Goal: Transaction & Acquisition: Purchase product/service

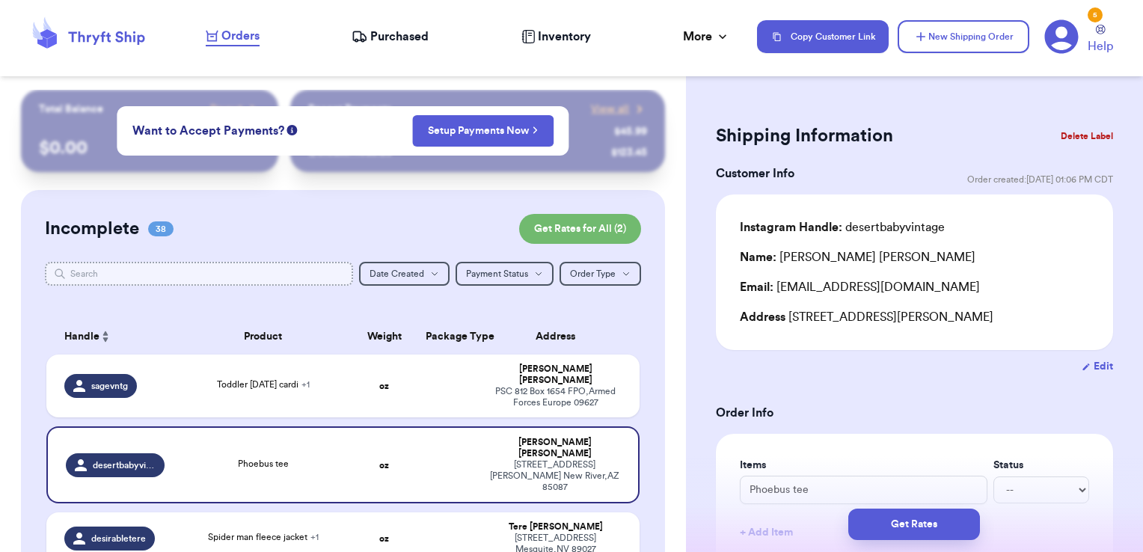
click at [231, 277] on input "text" at bounding box center [199, 274] width 309 height 24
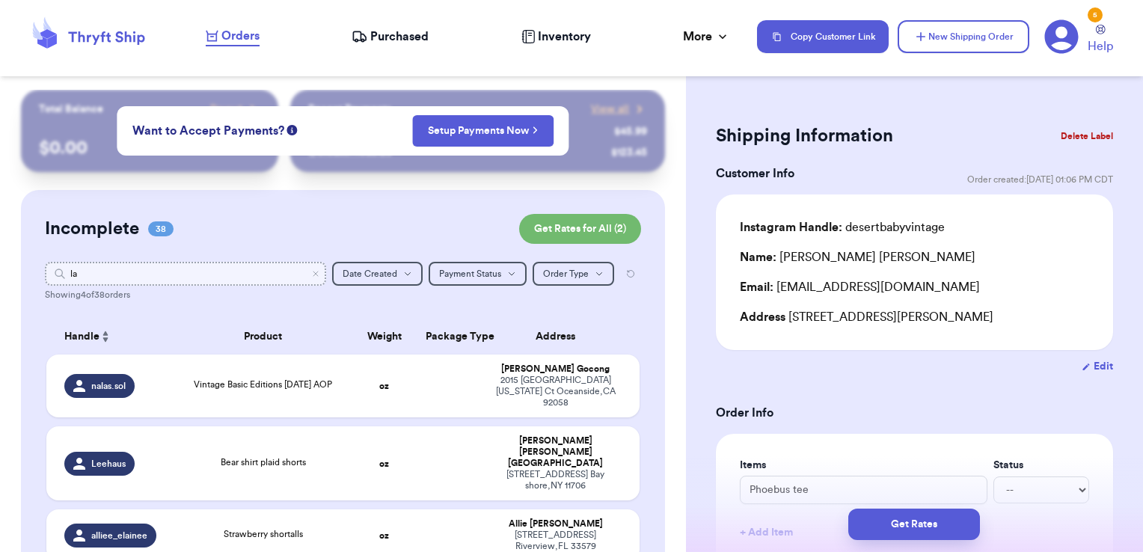
type input "l"
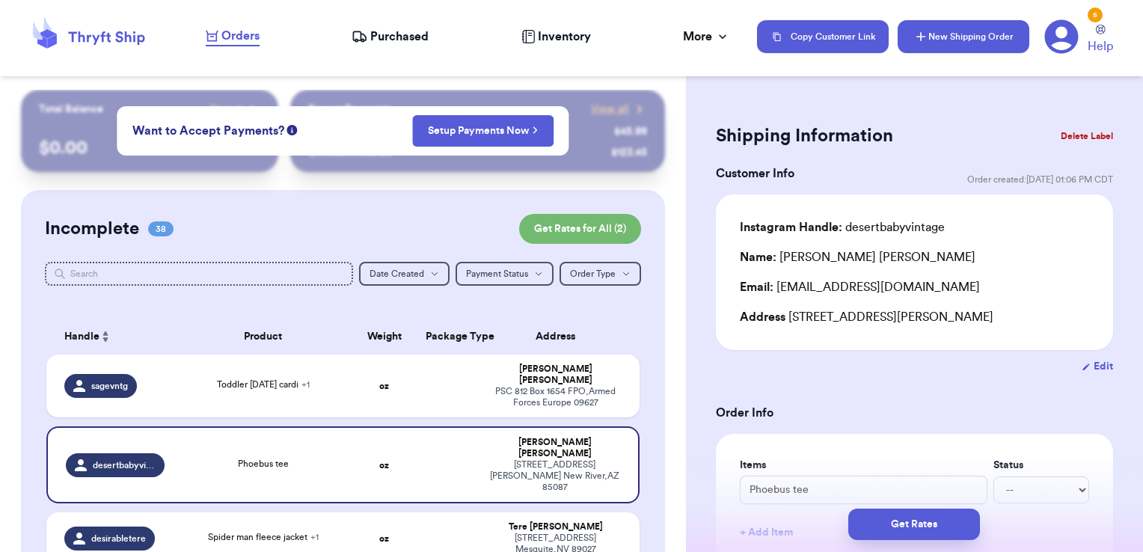
click at [937, 34] on button "New Shipping Order" at bounding box center [964, 36] width 132 height 33
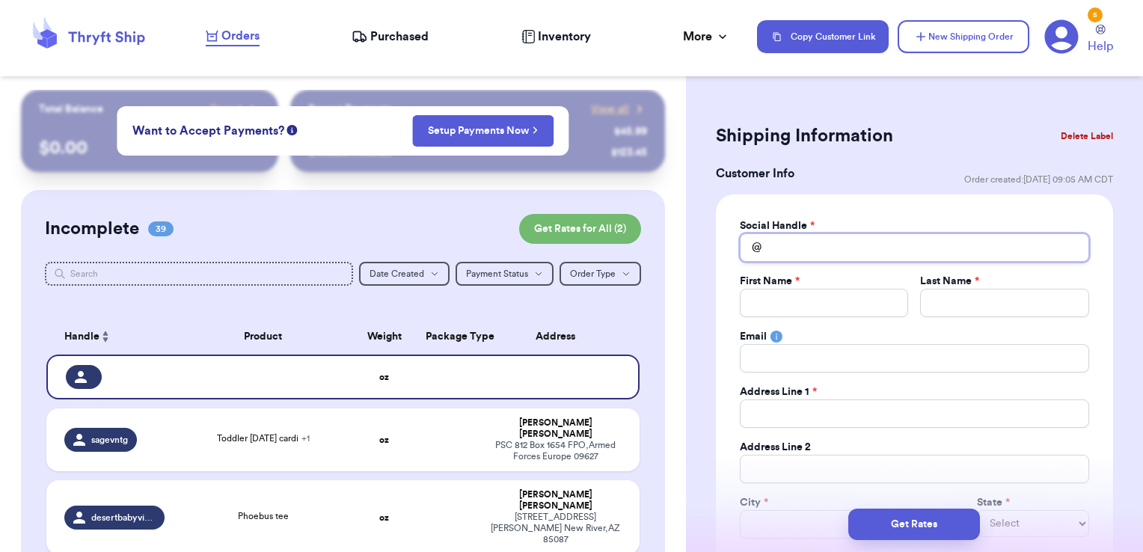
click at [820, 242] on input "Total Amount Paid" at bounding box center [914, 247] width 349 height 28
type input "n"
type input "ne"
type input "n"
type input "na"
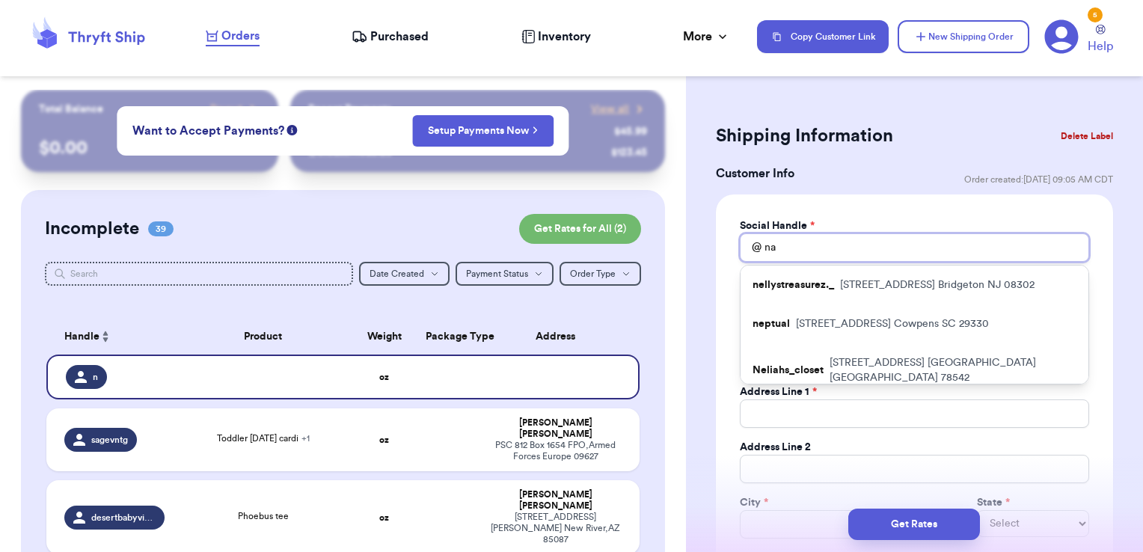
type input "nae"
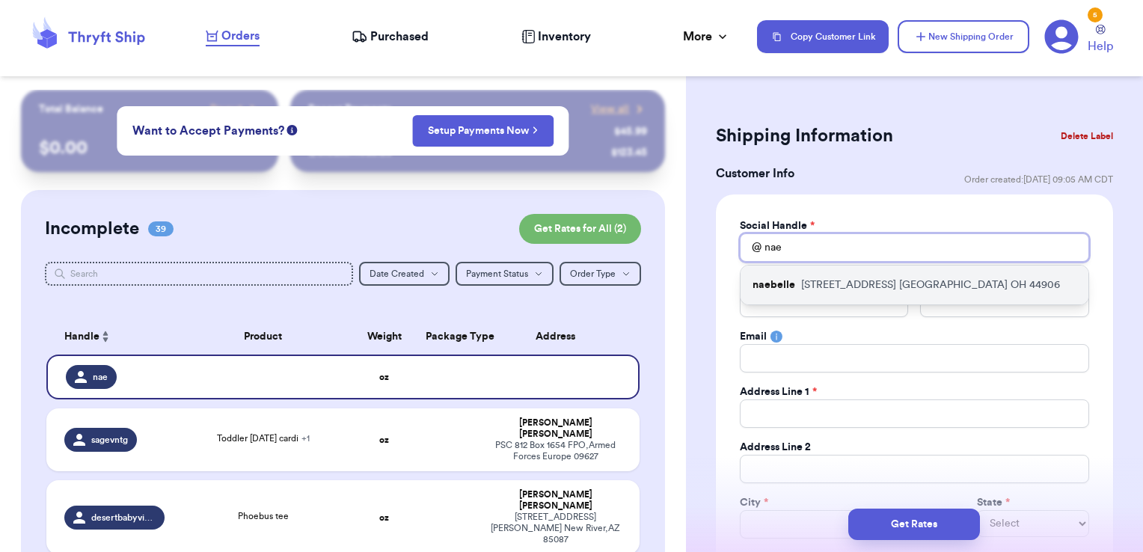
type input "nae"
click at [811, 286] on p "[STREET_ADDRESS]" at bounding box center [930, 285] width 259 height 15
type input "naebelle"
type input "[PERSON_NAME]"
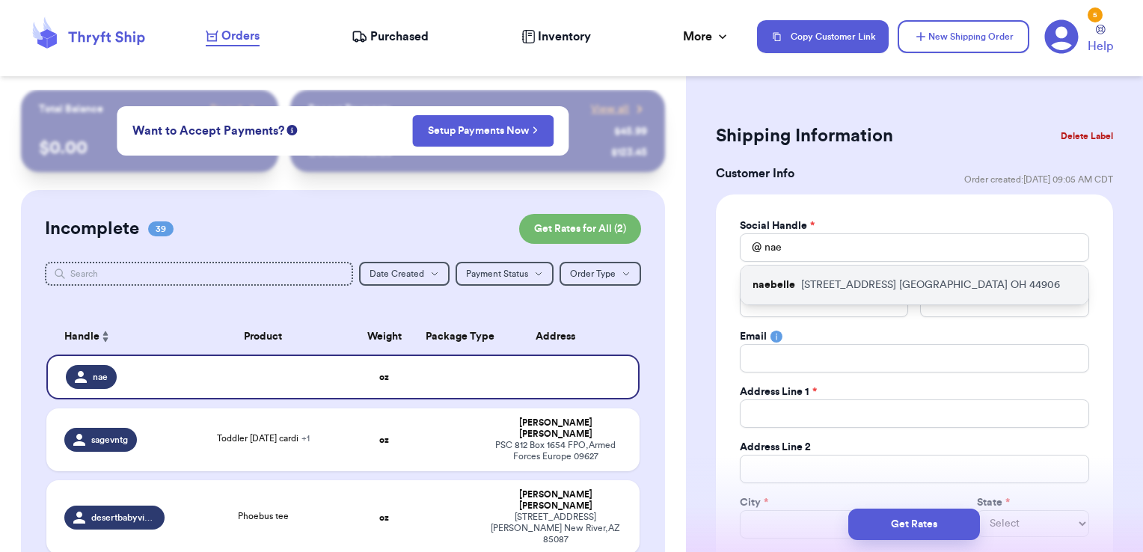
type input "[EMAIL_ADDRESS][DOMAIN_NAME]"
type input "[STREET_ADDRESS]"
type input "[GEOGRAPHIC_DATA]"
select select "OH"
type input "44906"
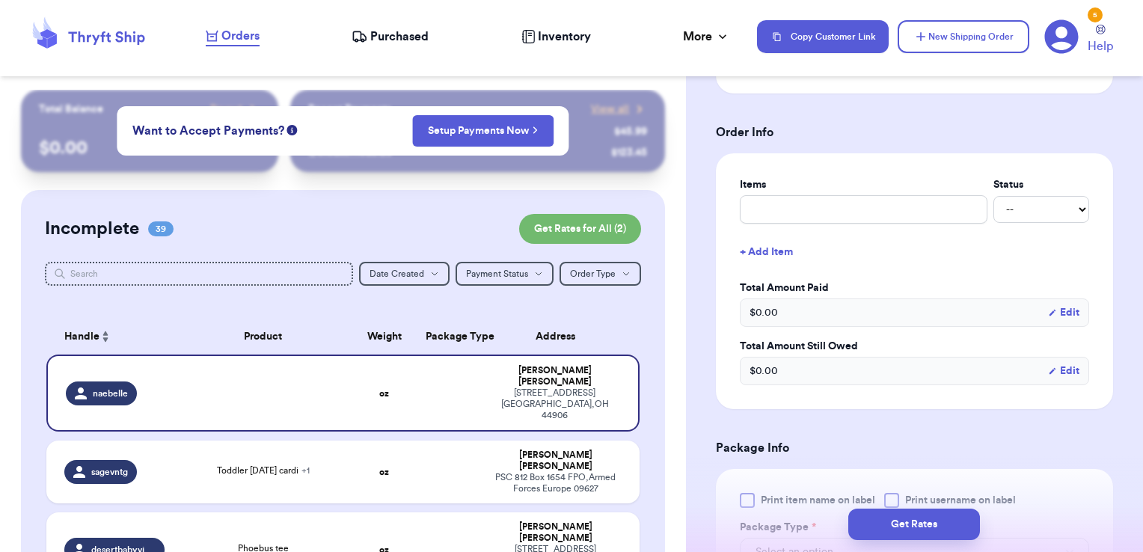
scroll to position [570, 0]
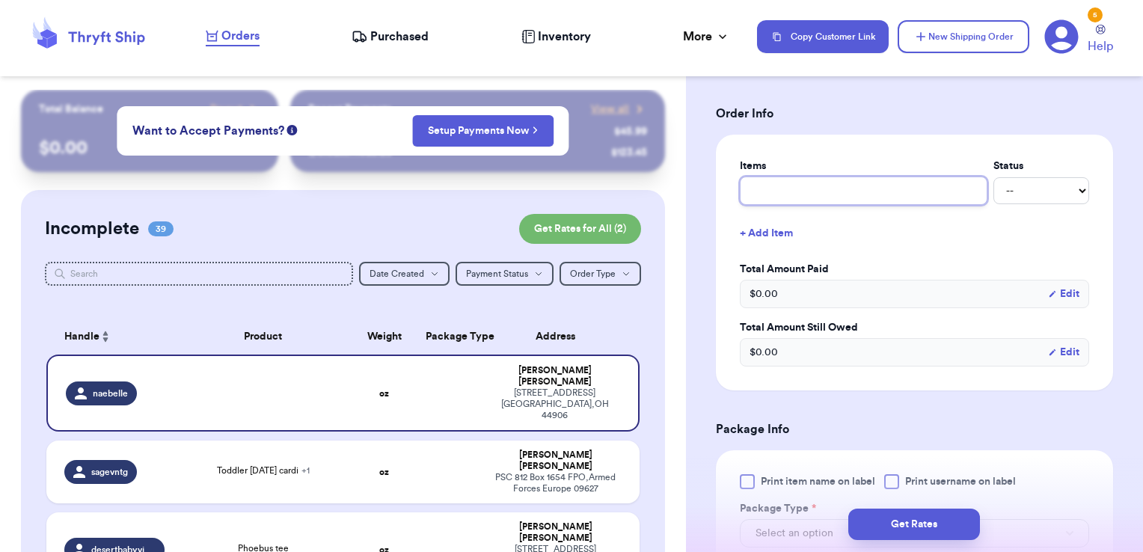
click at [810, 186] on input "text" at bounding box center [864, 191] width 248 height 28
type input "clothes- thank you!"
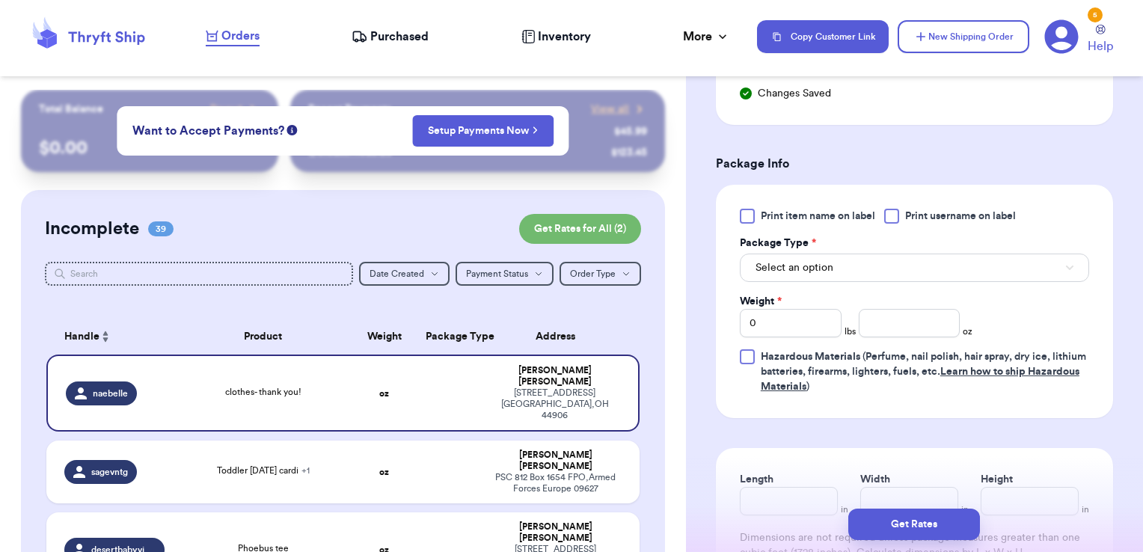
scroll to position [869, 0]
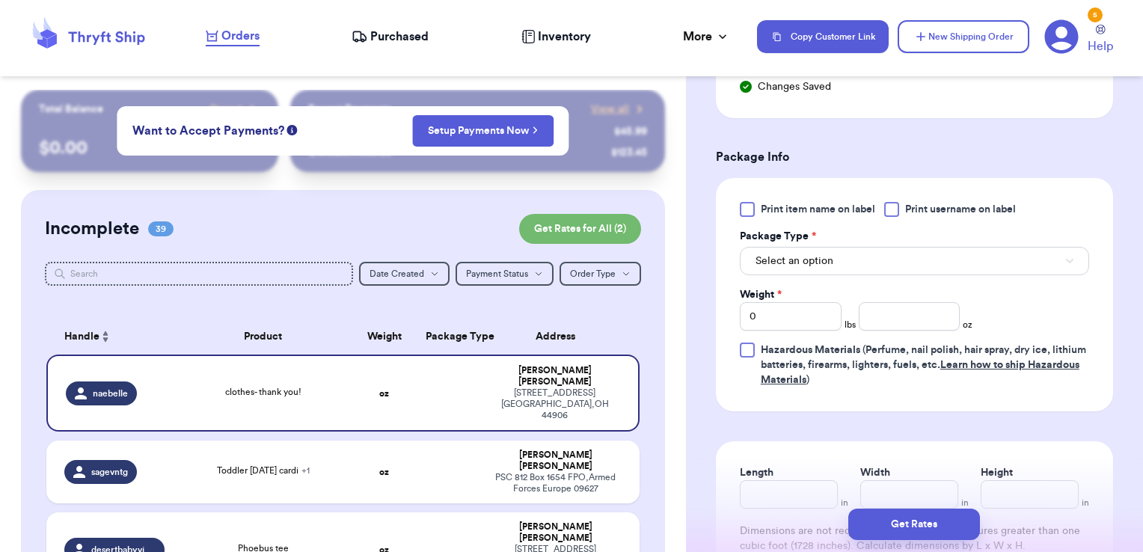
click at [917, 202] on span "Print username on label" at bounding box center [960, 209] width 111 height 15
click at [0, 0] on input "Print username on label" at bounding box center [0, 0] width 0 height 0
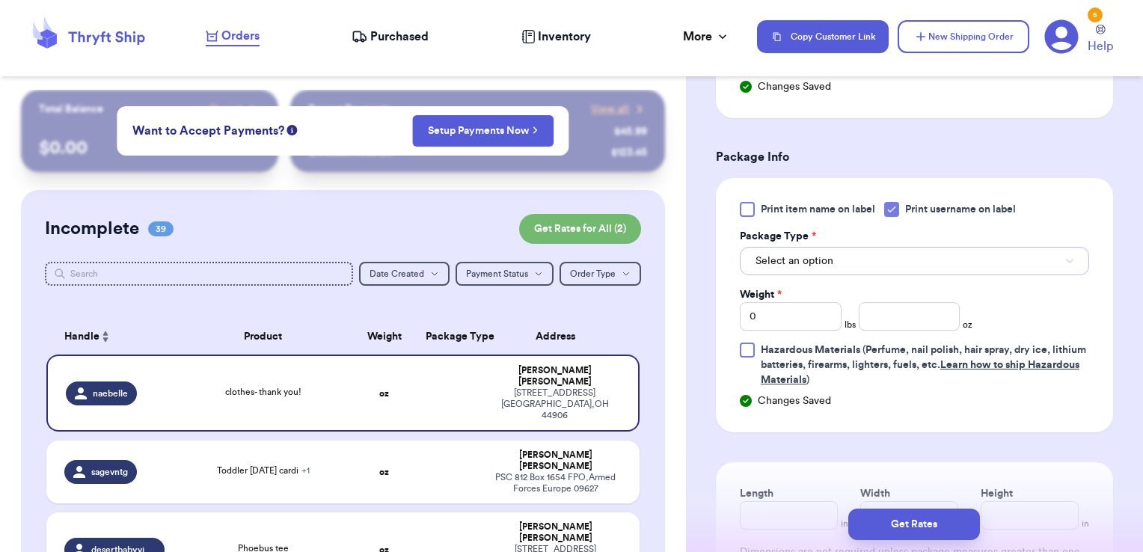
click at [896, 263] on button "Select an option" at bounding box center [914, 261] width 349 height 28
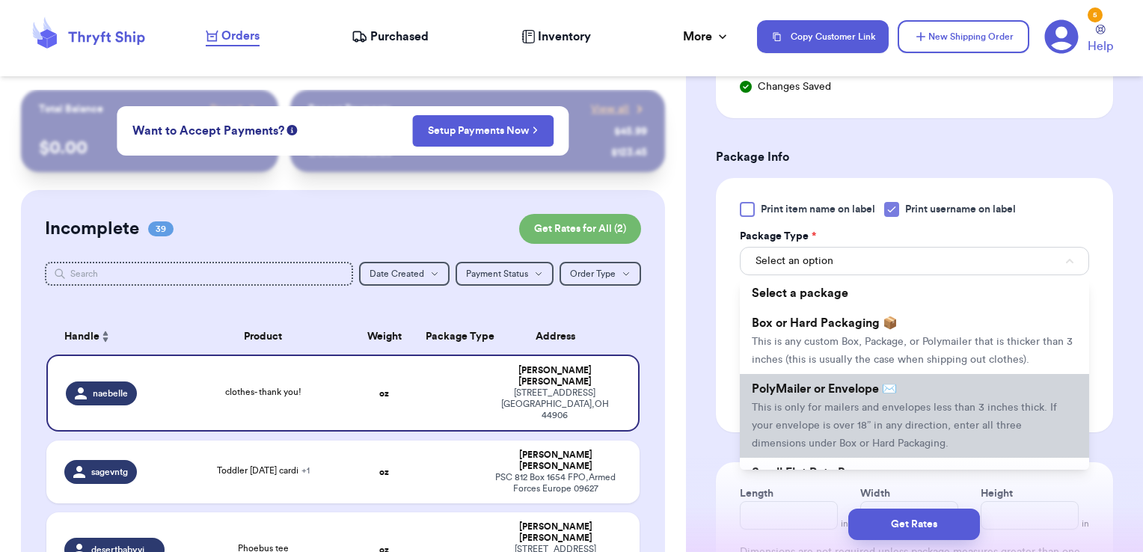
click at [856, 415] on li "PolyMailer or Envelope ✉️ This is only for mailers and envelopes less than 3 in…" at bounding box center [914, 416] width 349 height 84
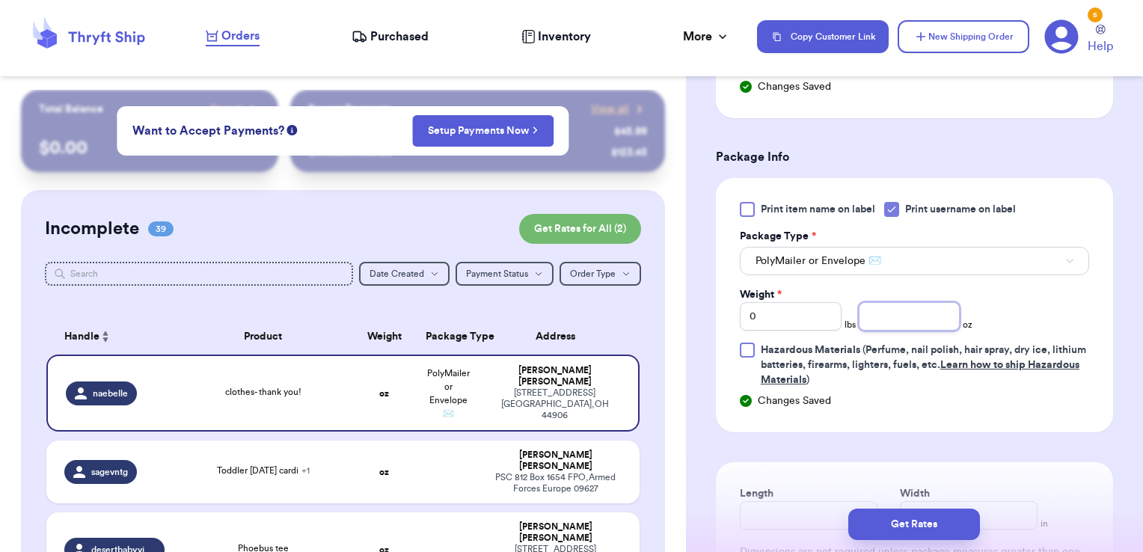
click at [928, 303] on input "number" at bounding box center [910, 316] width 102 height 28
type input "12.54"
click at [922, 519] on button "Get Rates" at bounding box center [914, 524] width 132 height 31
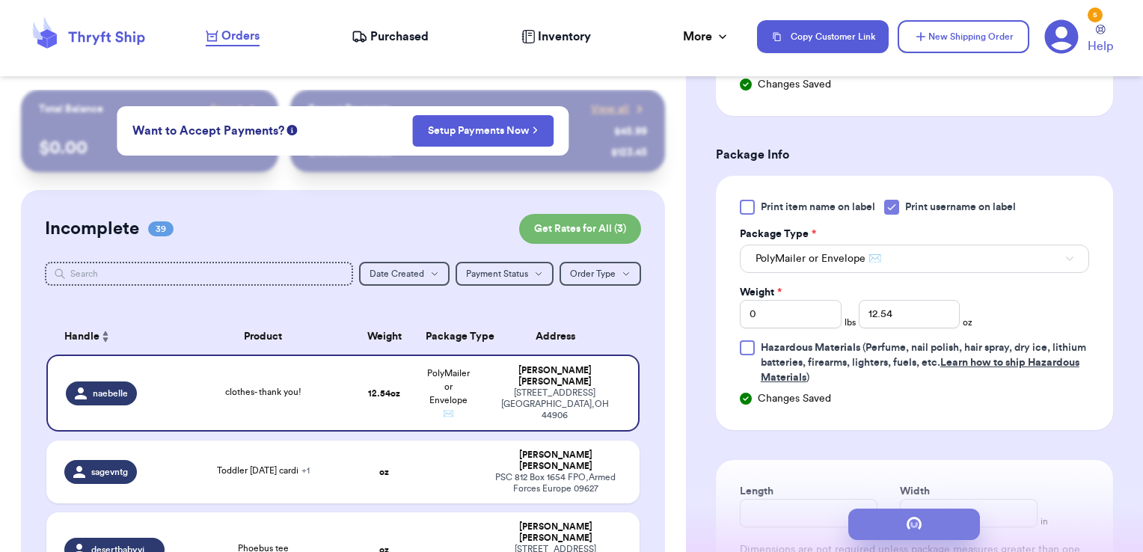
scroll to position [0, 0]
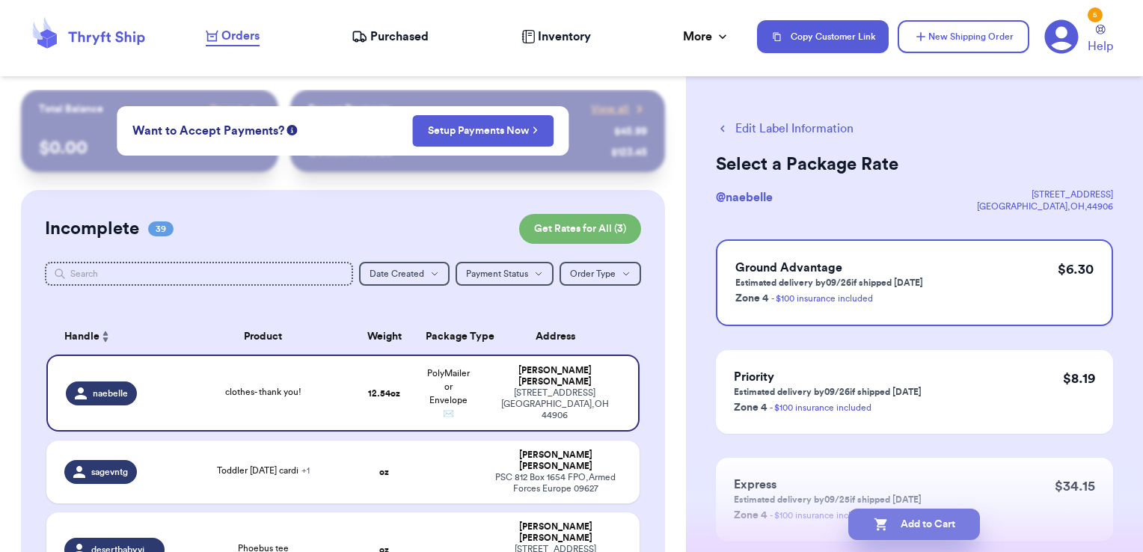
click at [931, 528] on button "Add to Cart" at bounding box center [914, 524] width 132 height 31
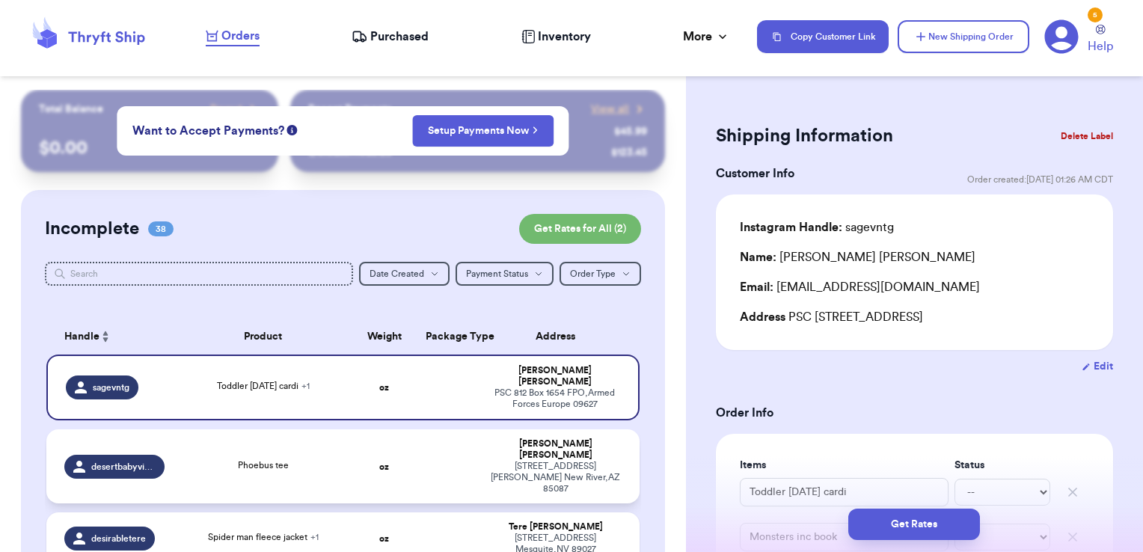
click at [489, 461] on div "[STREET_ADDRESS][PERSON_NAME]" at bounding box center [555, 478] width 132 height 34
type input "Phoebus tee"
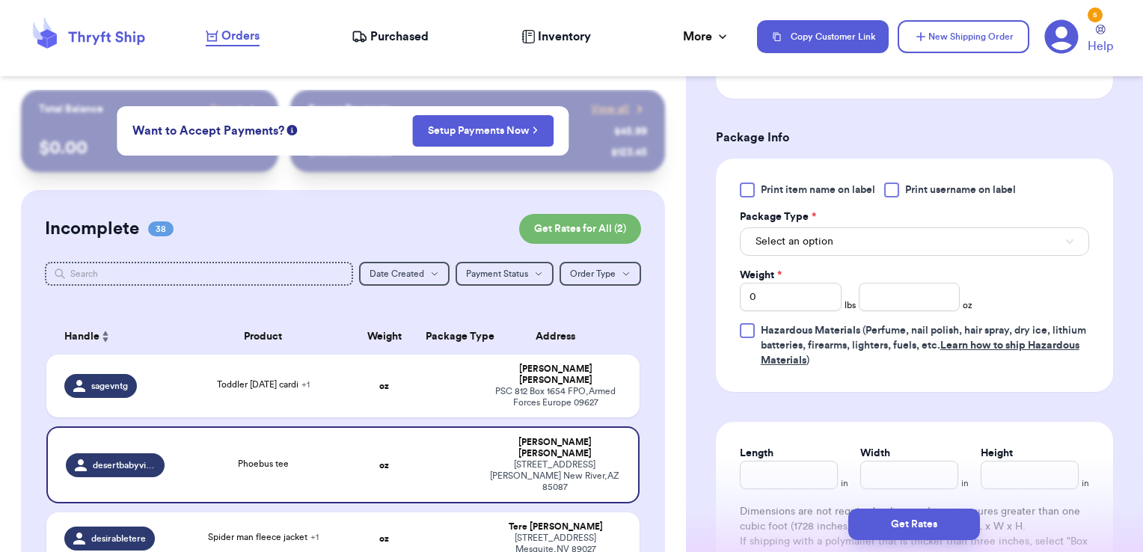
scroll to position [594, 0]
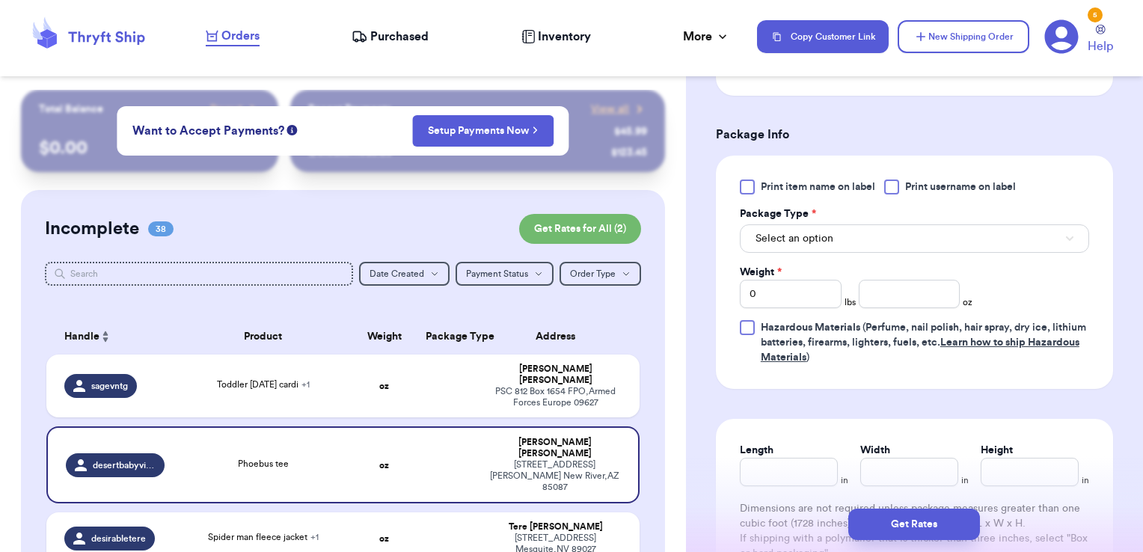
click at [897, 180] on div at bounding box center [891, 187] width 15 height 15
click at [0, 0] on input "Print username on label" at bounding box center [0, 0] width 0 height 0
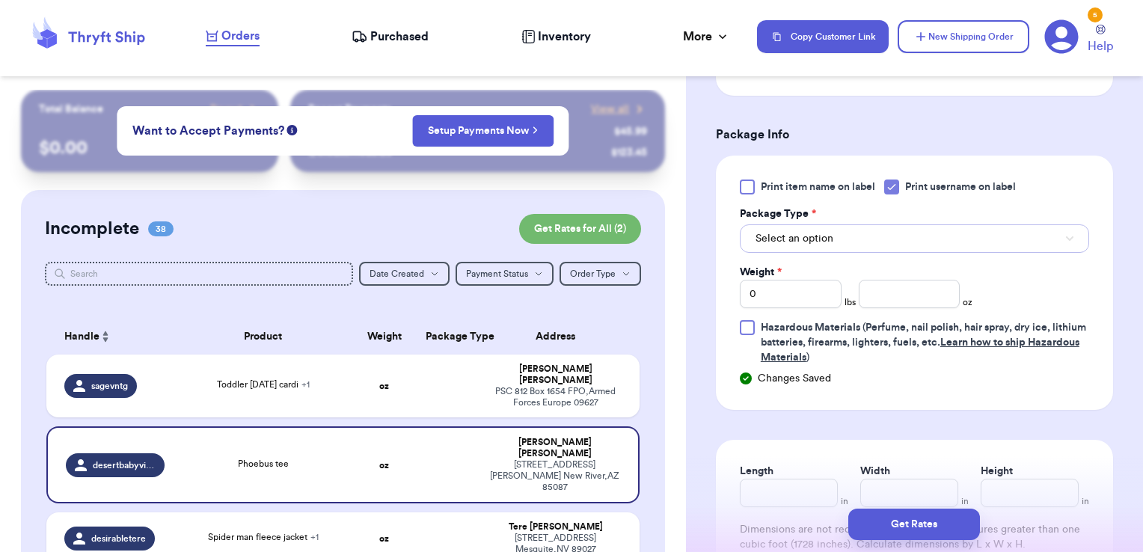
click at [865, 231] on button "Select an option" at bounding box center [914, 238] width 349 height 28
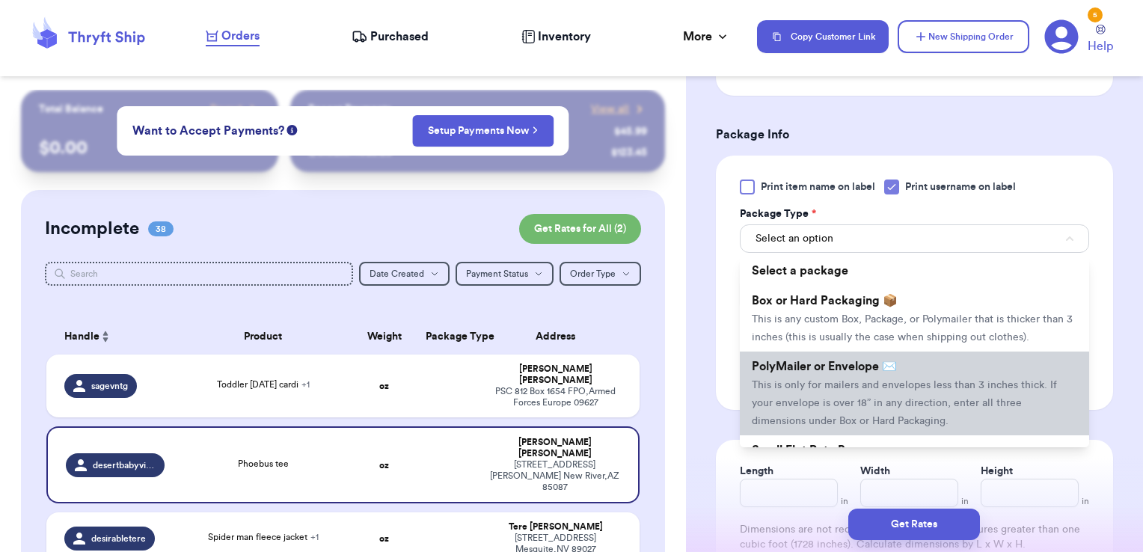
click at [816, 370] on li "PolyMailer or Envelope ✉️ This is only for mailers and envelopes less than 3 in…" at bounding box center [914, 394] width 349 height 84
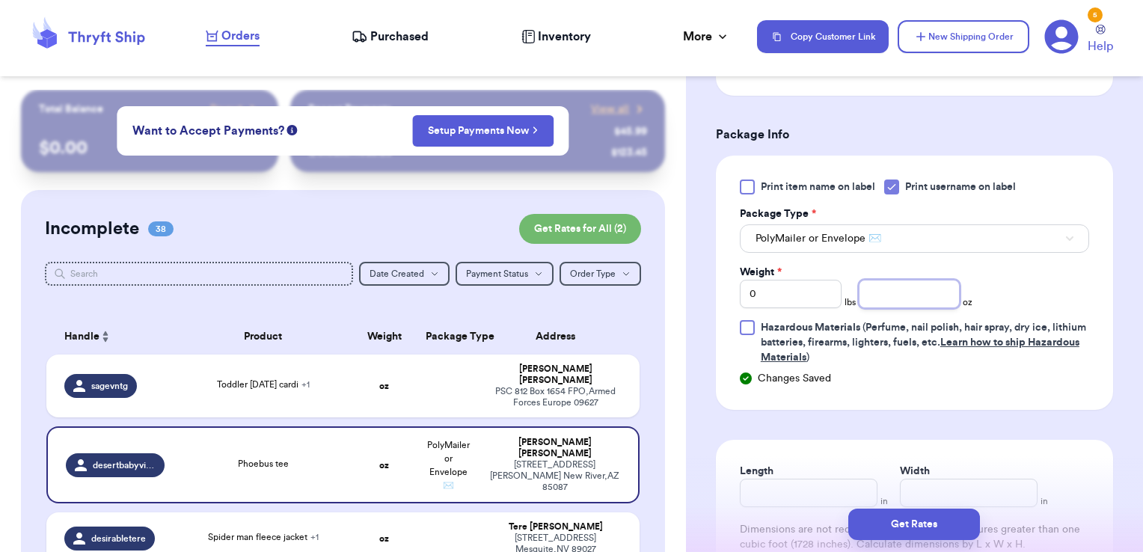
click at [896, 293] on input "number" at bounding box center [910, 294] width 102 height 28
type input "3.14"
click at [926, 519] on button "Get Rates" at bounding box center [914, 524] width 132 height 31
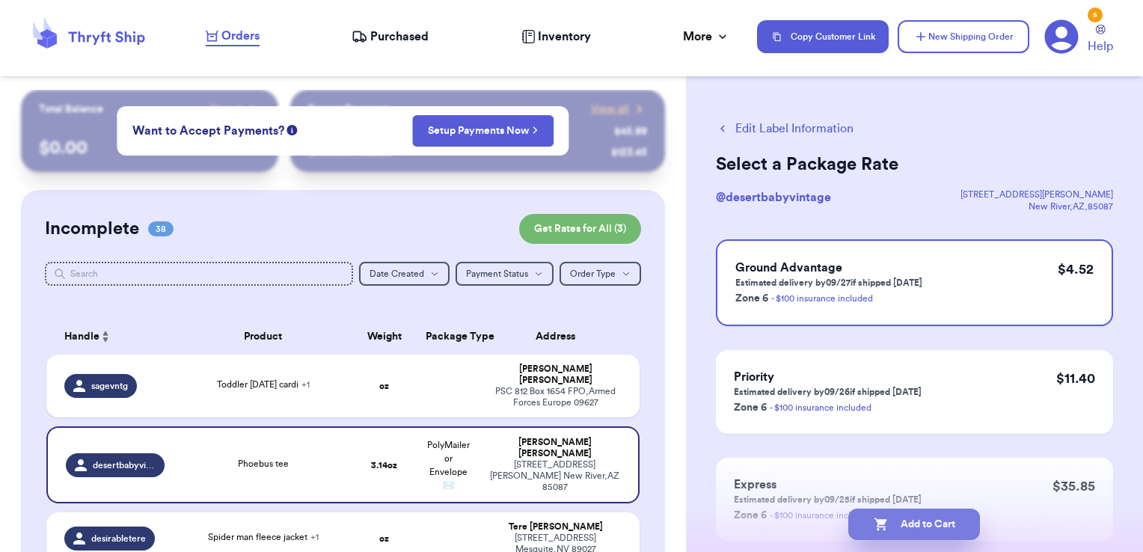
click at [915, 515] on button "Add to Cart" at bounding box center [914, 524] width 132 height 31
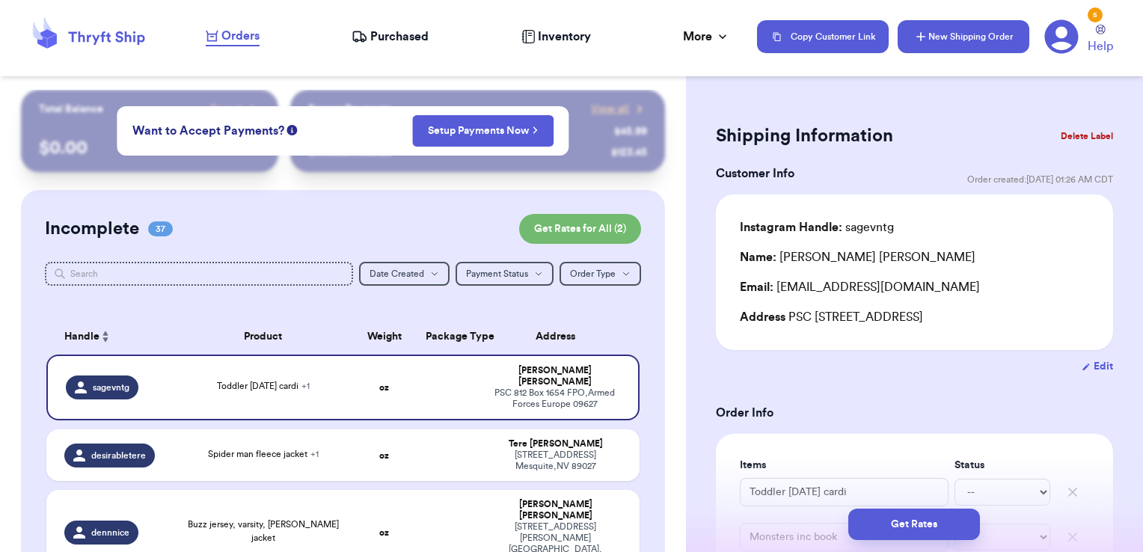
click at [1022, 33] on button "New Shipping Order" at bounding box center [964, 36] width 132 height 33
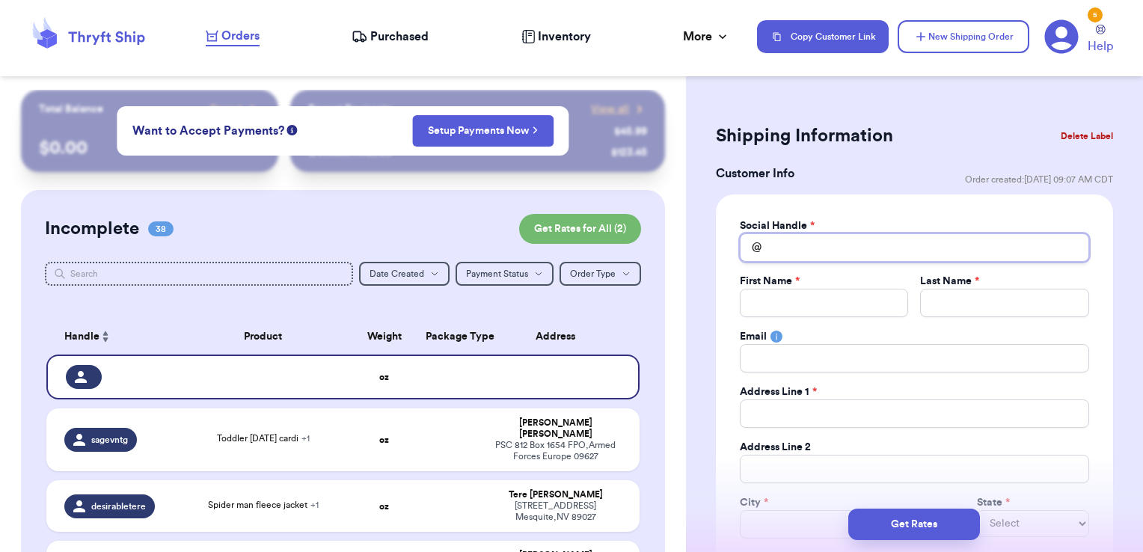
click at [865, 233] on input "Total Amount Paid" at bounding box center [914, 247] width 349 height 28
type input "t"
type input "th"
type input "the"
type input "thel"
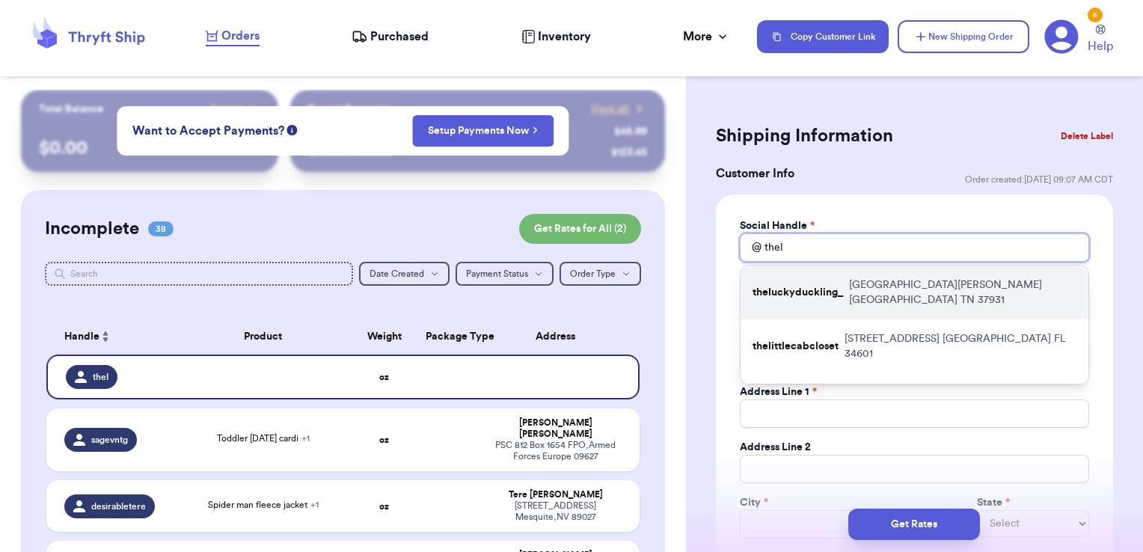
type input "thel"
click at [853, 278] on p "[STREET_ADDRESS][PERSON_NAME]" at bounding box center [962, 293] width 227 height 30
type input "theluckyduckling_"
type input "[PERSON_NAME]"
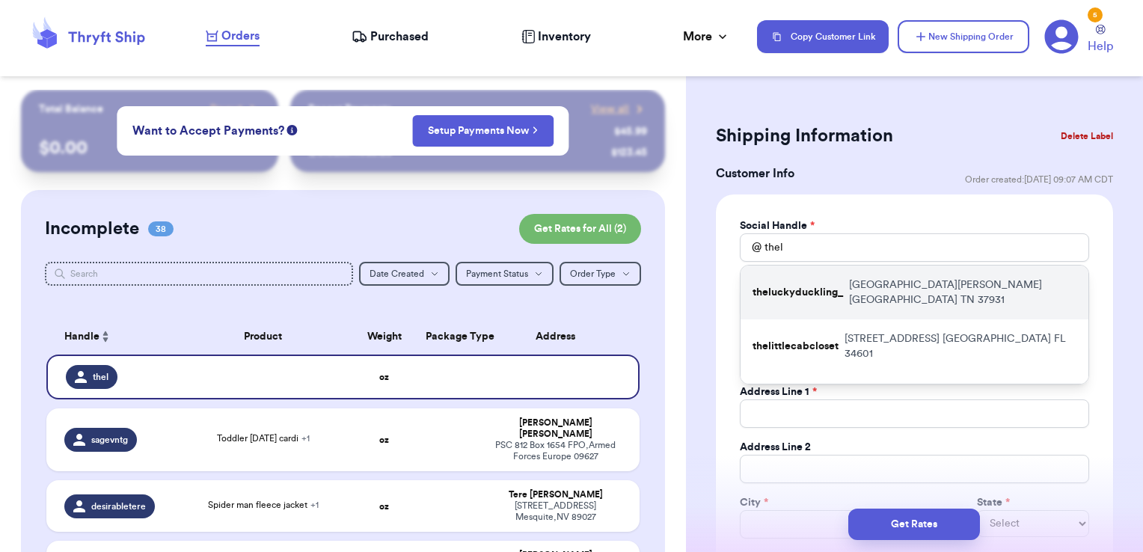
type input "[EMAIL_ADDRESS][DOMAIN_NAME]"
type input "[GEOGRAPHIC_DATA][PERSON_NAME]"
type input "[GEOGRAPHIC_DATA]"
select select "TN"
type input "37931"
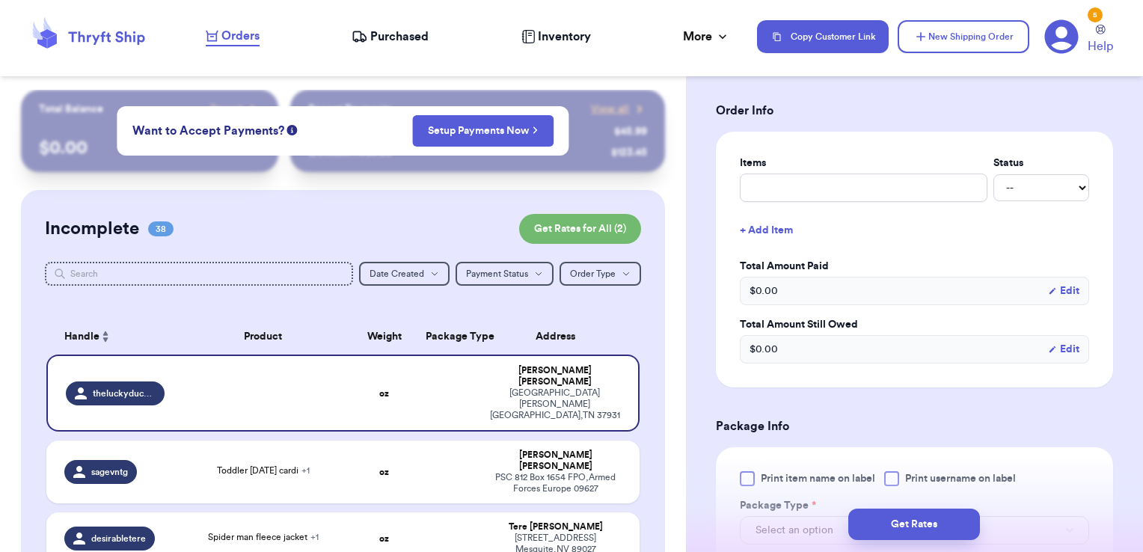
scroll to position [575, 0]
click at [817, 189] on input "text" at bounding box center [864, 186] width 248 height 28
type input "clothes- thank you!"
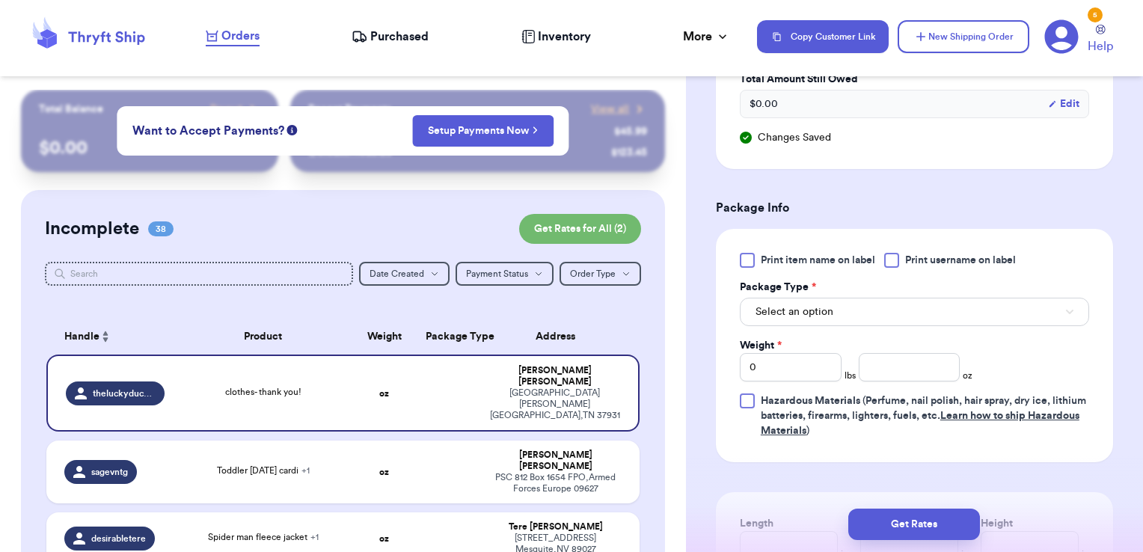
scroll to position [829, 0]
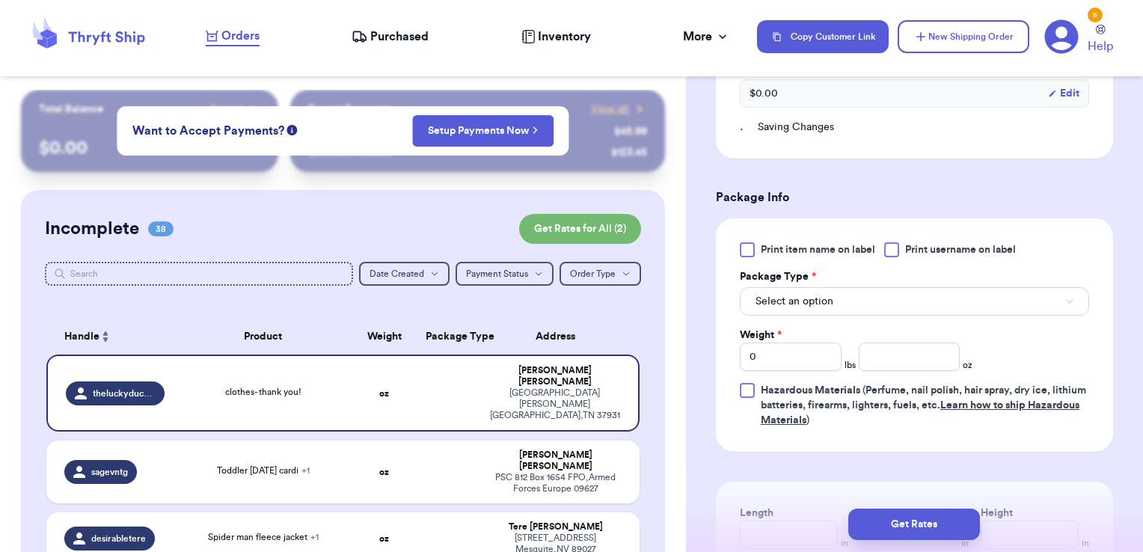
click at [914, 254] on div "Print item name on label Print username on label Package Type * Select an optio…" at bounding box center [914, 335] width 349 height 186
click at [899, 248] on div at bounding box center [891, 249] width 15 height 15
click at [0, 0] on input "Print username on label" at bounding box center [0, 0] width 0 height 0
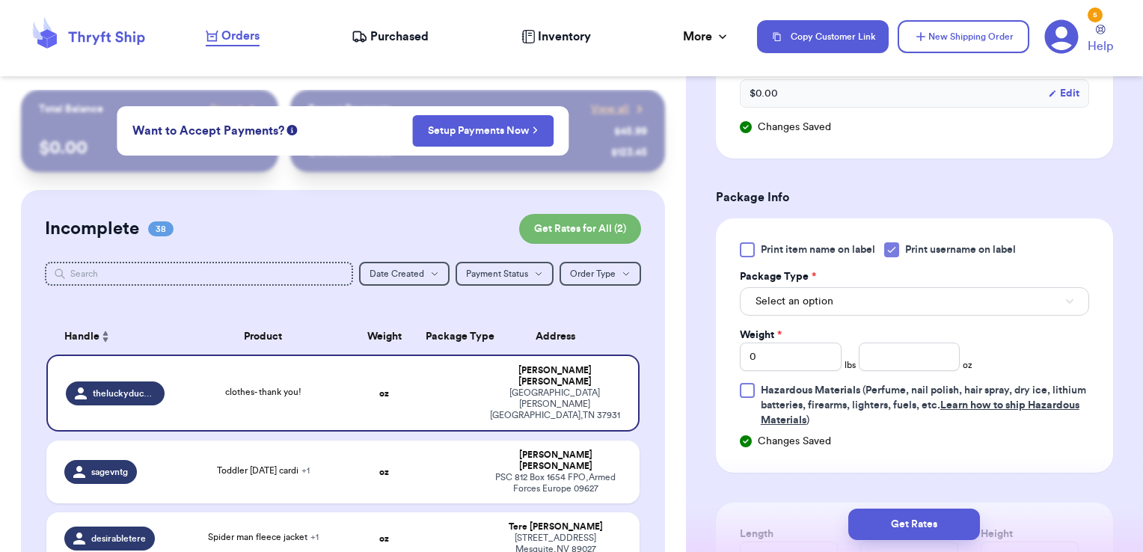
click at [884, 284] on div "Select an option" at bounding box center [914, 299] width 349 height 31
click at [881, 293] on button "Select an option" at bounding box center [914, 301] width 349 height 28
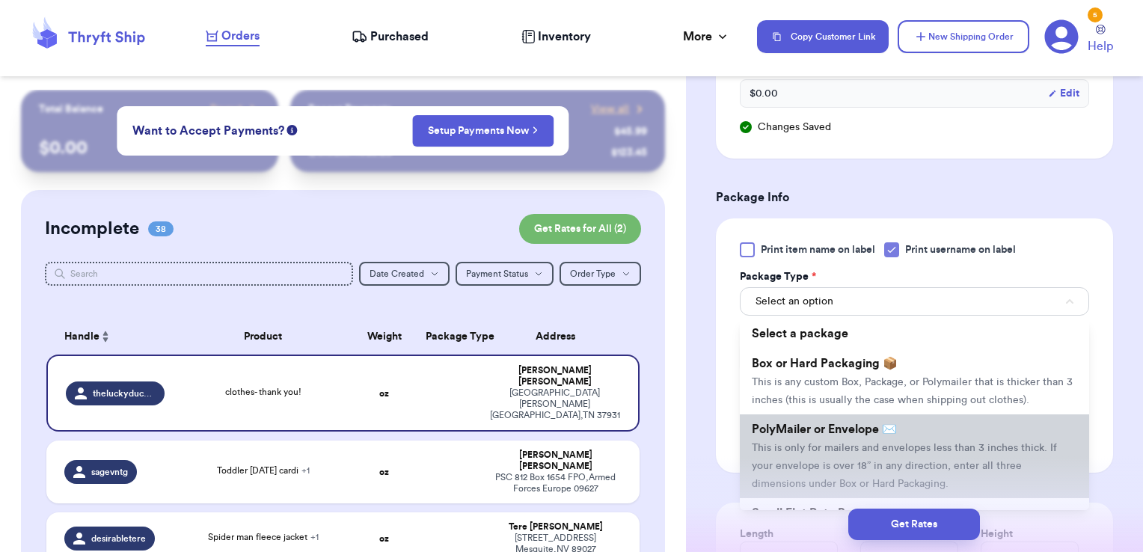
click at [827, 435] on span "PolyMailer or Envelope ✉️" at bounding box center [824, 429] width 145 height 12
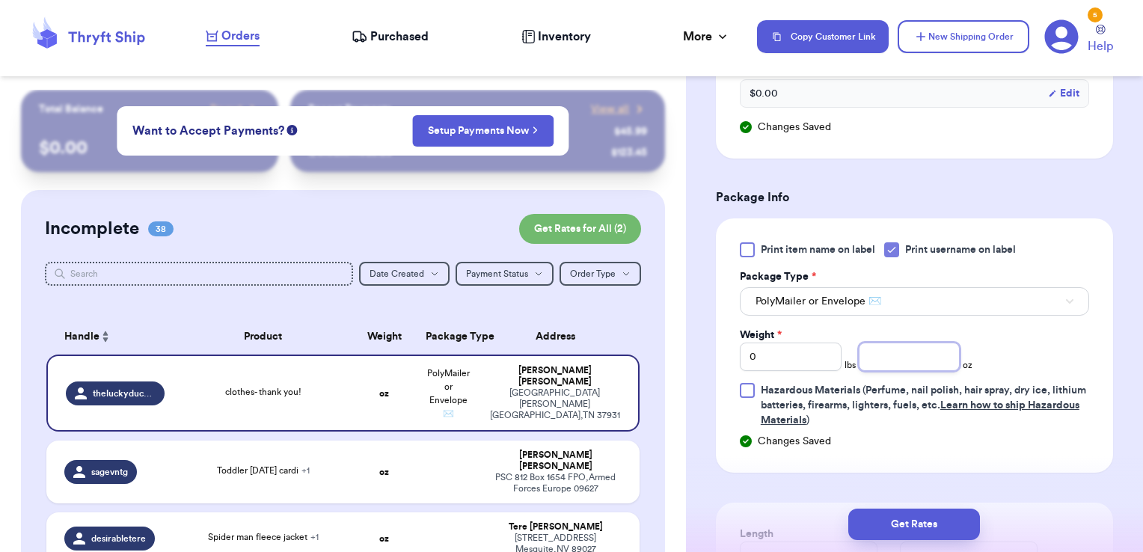
click at [887, 361] on input "number" at bounding box center [910, 357] width 102 height 28
type input "7.65"
click at [927, 525] on button "Get Rates" at bounding box center [914, 524] width 132 height 31
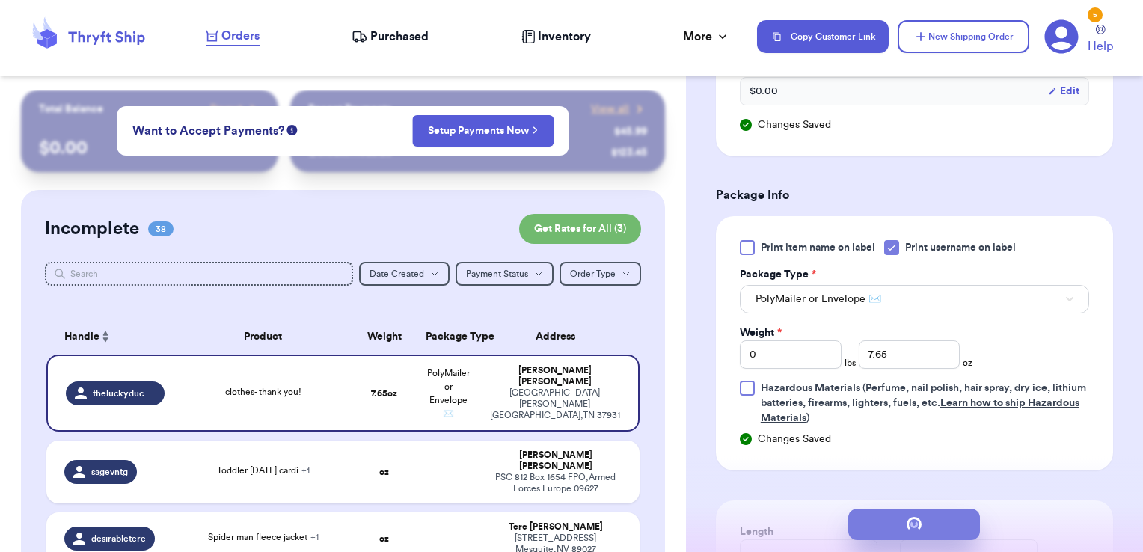
scroll to position [0, 0]
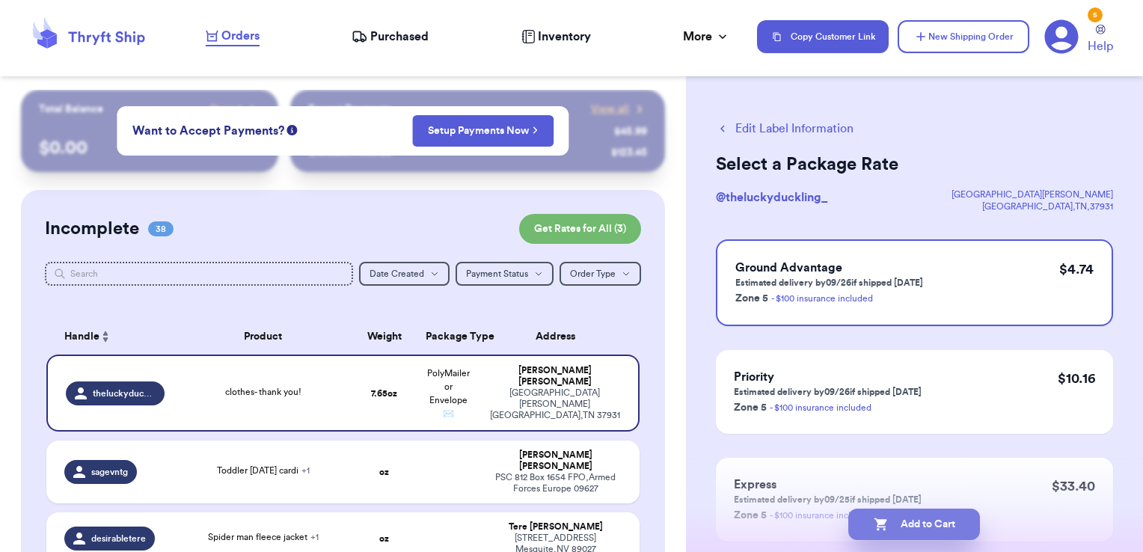
click at [945, 525] on button "Add to Cart" at bounding box center [914, 524] width 132 height 31
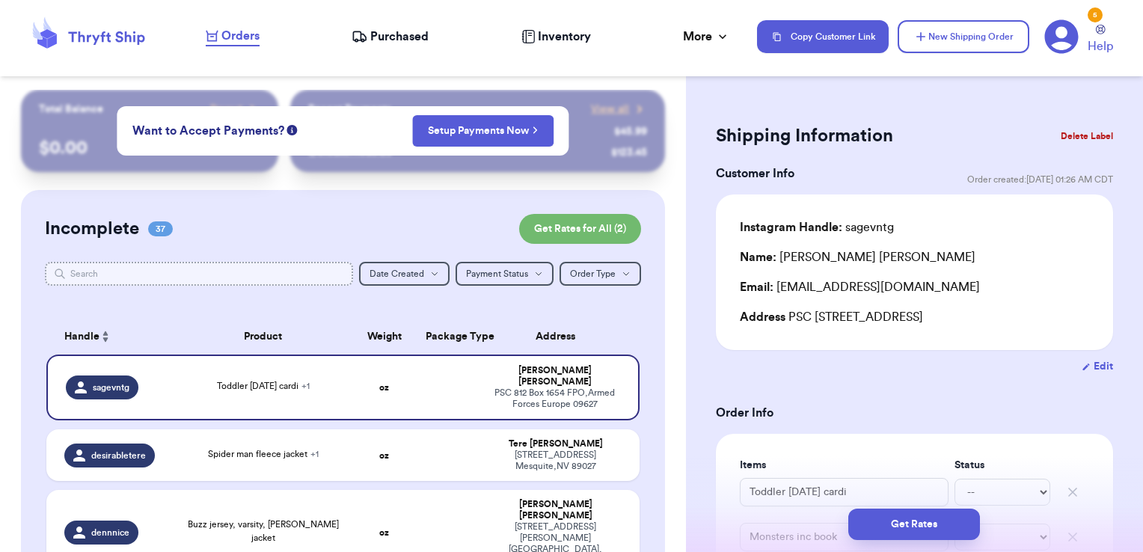
click at [230, 281] on input "text" at bounding box center [199, 274] width 309 height 24
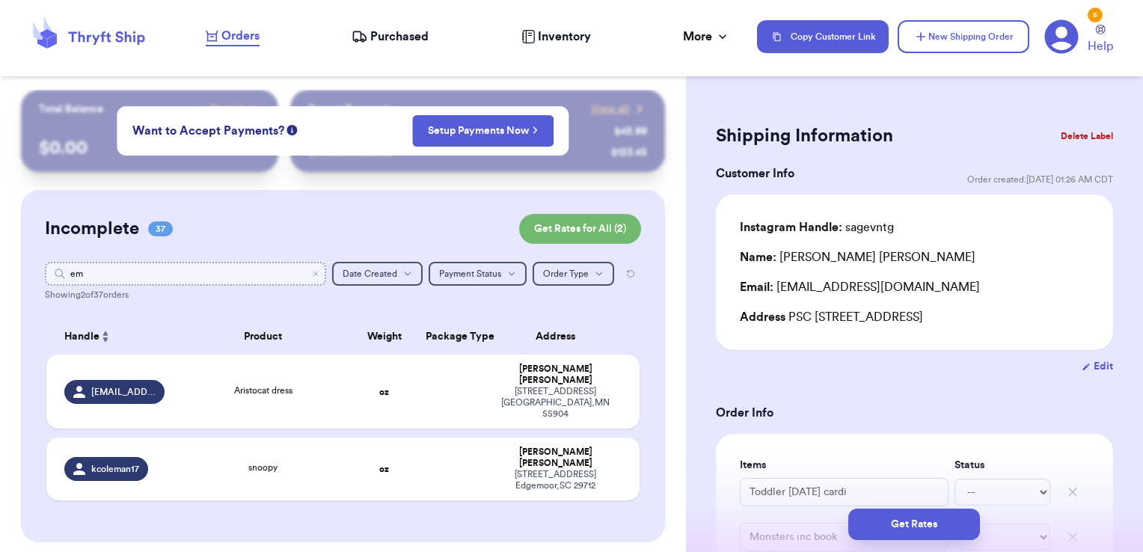
type input "emi"
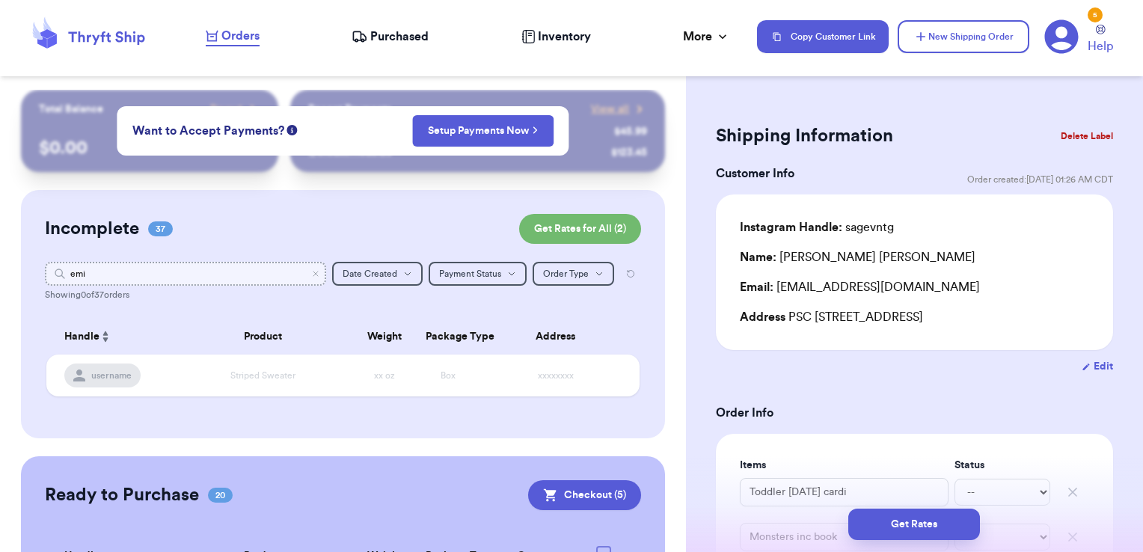
type input "[PERSON_NAME]"
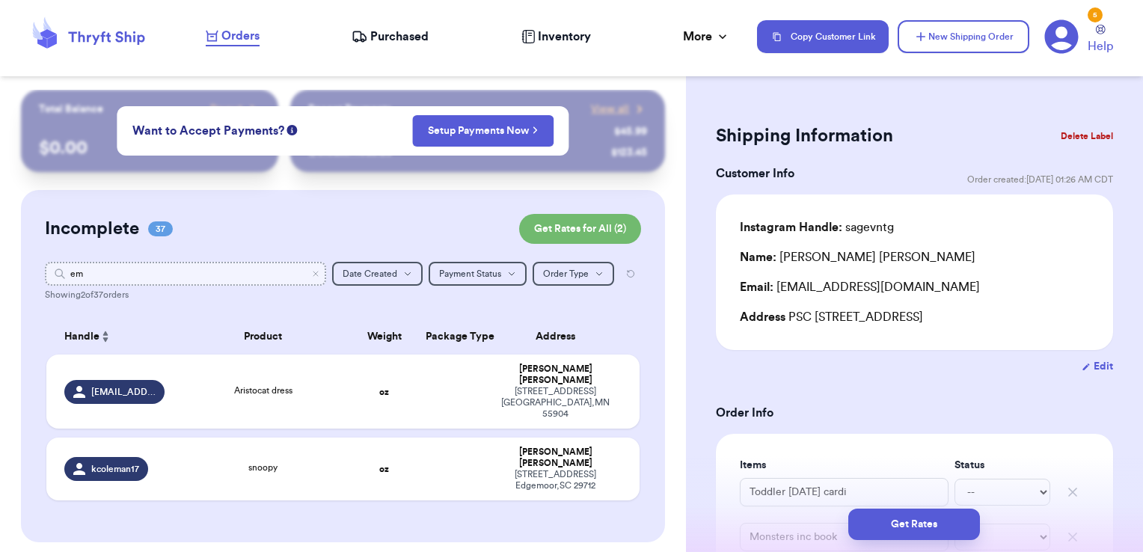
type input "e"
